Goal: Task Accomplishment & Management: Manage account settings

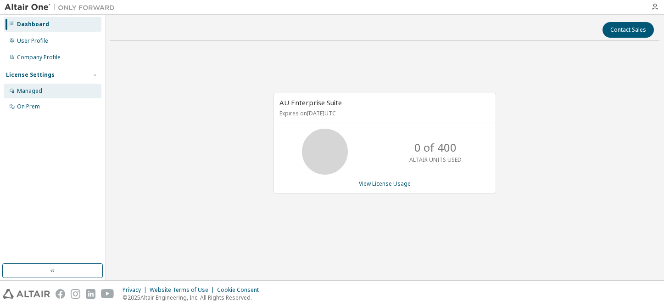
click at [34, 88] on div "Managed" at bounding box center [29, 90] width 25 height 7
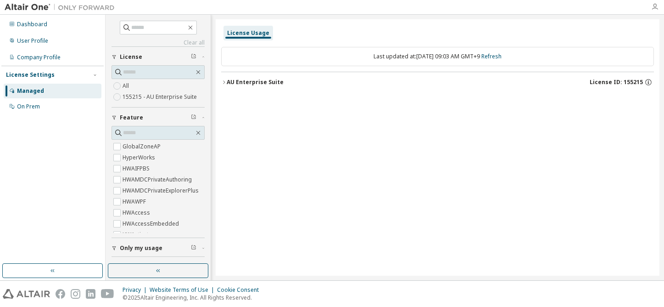
click at [652, 8] on icon "button" at bounding box center [654, 6] width 7 height 7
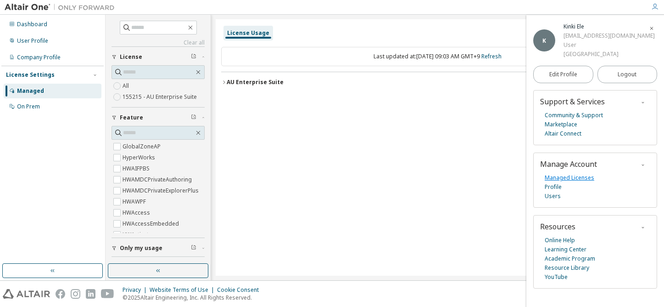
click at [567, 178] on link "Managed Licenses" at bounding box center [570, 177] width 50 height 9
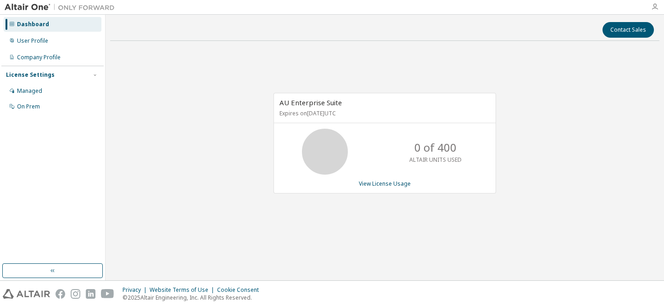
click at [655, 10] on icon "button" at bounding box center [654, 6] width 7 height 7
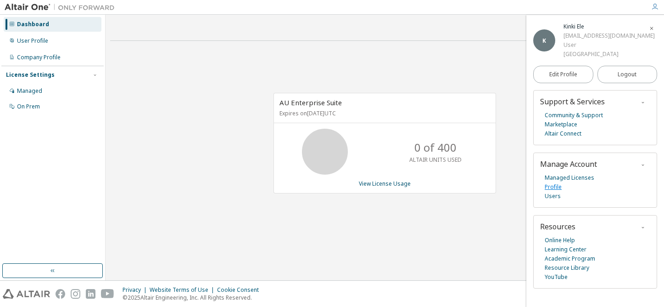
click at [555, 186] on link "Profile" at bounding box center [553, 186] width 17 height 9
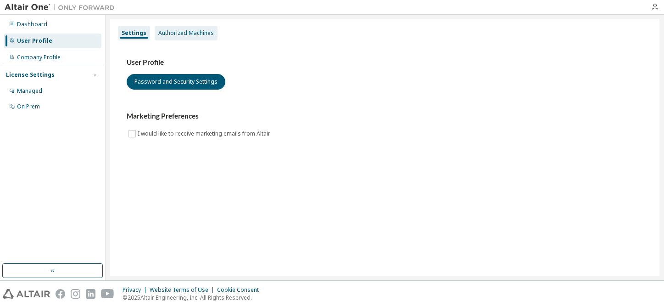
click at [180, 37] on div "Authorized Machines" at bounding box center [186, 33] width 63 height 15
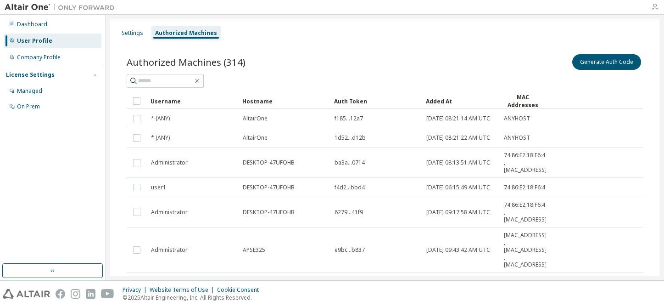
click at [652, 8] on icon "button" at bounding box center [654, 6] width 7 height 7
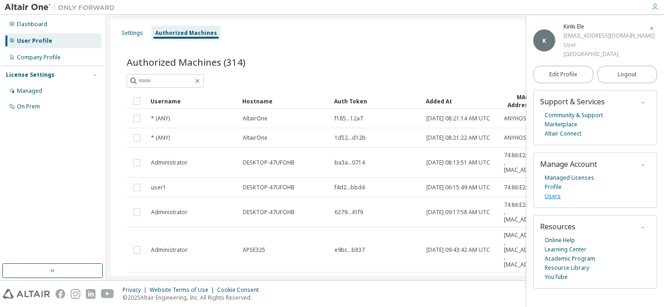
click at [552, 196] on link "Users" at bounding box center [553, 195] width 16 height 9
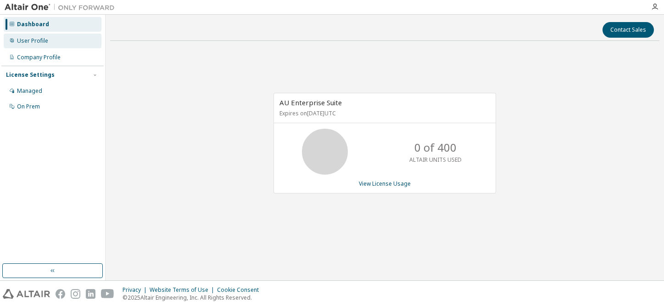
click at [44, 43] on div "User Profile" at bounding box center [32, 40] width 31 height 7
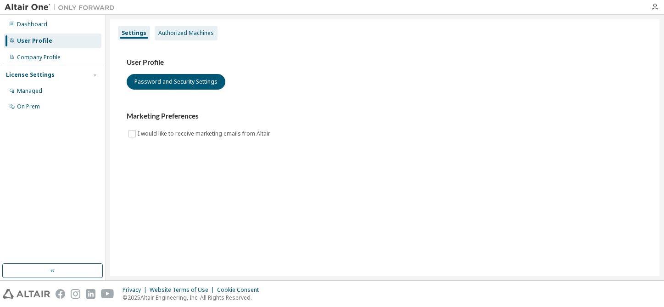
click at [189, 37] on div "Authorized Machines" at bounding box center [186, 33] width 63 height 15
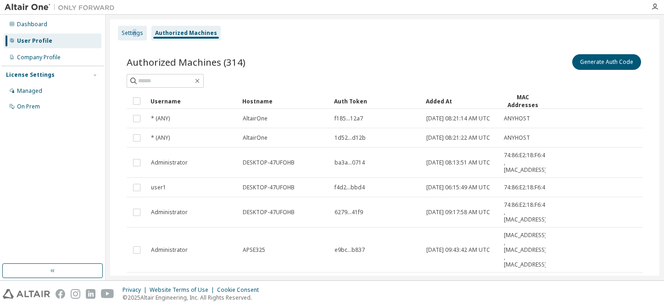
click at [135, 36] on div "Settings" at bounding box center [133, 32] width 22 height 7
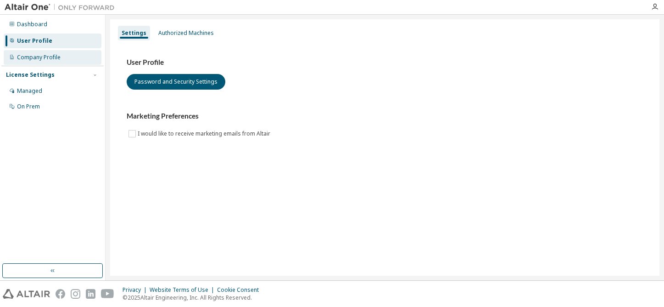
drag, startPoint x: 135, startPoint y: 36, endPoint x: 61, endPoint y: 58, distance: 77.6
click at [61, 58] on div "Company Profile" at bounding box center [53, 57] width 98 height 15
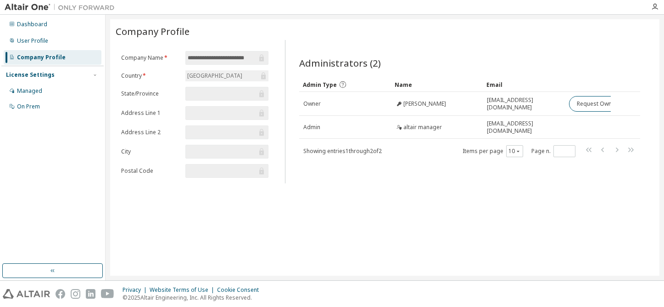
click at [41, 73] on div "License Settings" at bounding box center [30, 74] width 49 height 7
click at [40, 76] on div "License Settings" at bounding box center [30, 74] width 49 height 7
click at [38, 92] on div "Managed" at bounding box center [29, 90] width 25 height 7
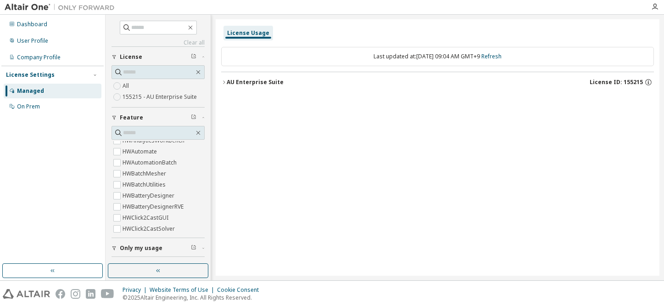
scroll to position [138, 0]
click at [134, 248] on span "Only my usage" at bounding box center [141, 247] width 43 height 7
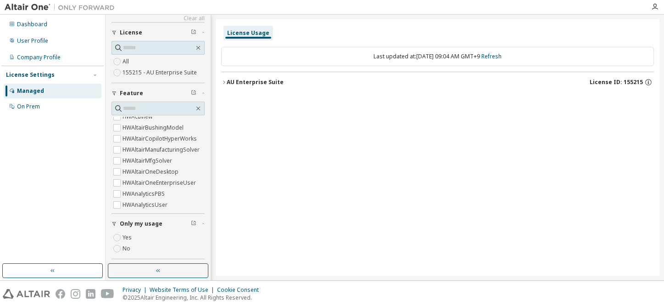
scroll to position [63, 0]
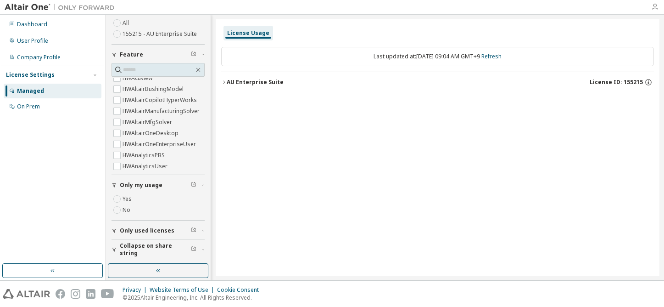
click at [655, 7] on icon "button" at bounding box center [654, 6] width 7 height 7
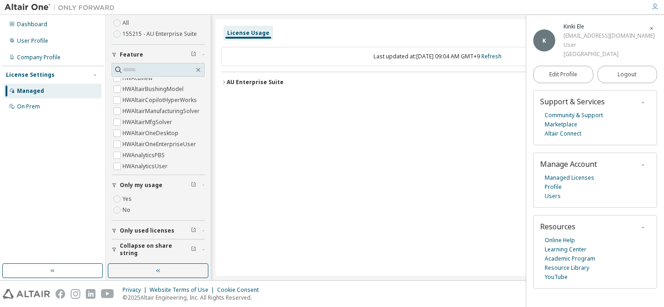
click at [264, 214] on div "License Usage Last updated at: Thu 2025-10-09 09:04 AM GMT+9 Refresh AU Enterpr…" at bounding box center [438, 147] width 444 height 256
click at [38, 8] on img at bounding box center [62, 7] width 115 height 9
click at [33, 29] on div "Dashboard" at bounding box center [53, 24] width 98 height 15
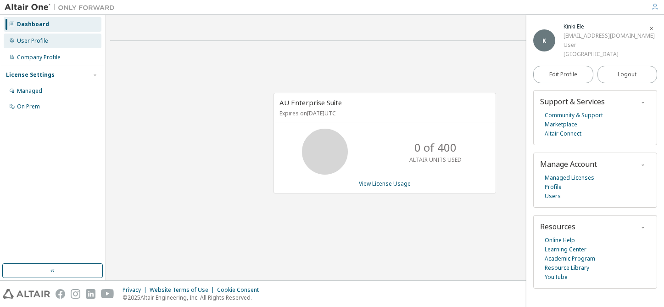
click at [33, 37] on div "User Profile" at bounding box center [32, 40] width 31 height 7
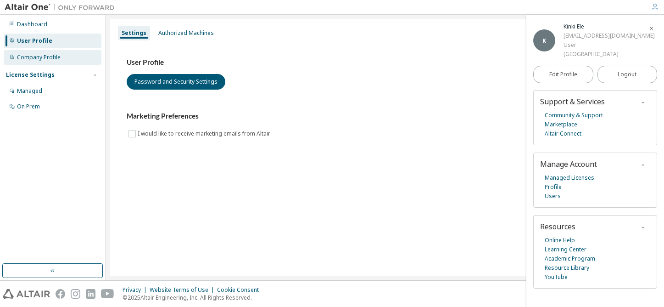
click at [42, 56] on div "Company Profile" at bounding box center [39, 57] width 44 height 7
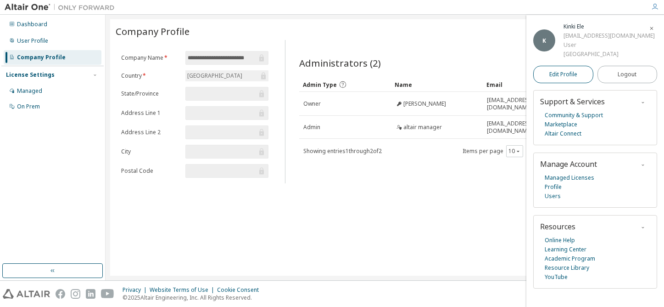
click at [565, 75] on span "Edit Profile" at bounding box center [564, 74] width 28 height 7
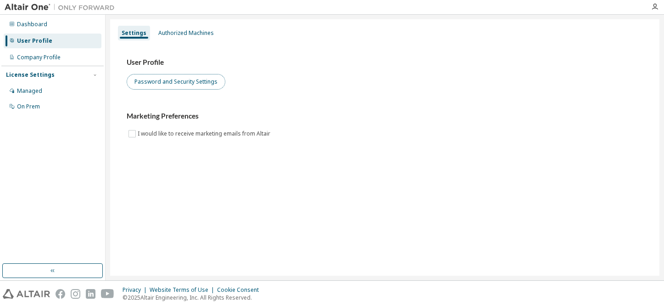
click at [162, 83] on button "Password and Security Settings" at bounding box center [176, 82] width 99 height 16
